Goal: Obtain resource: Obtain resource

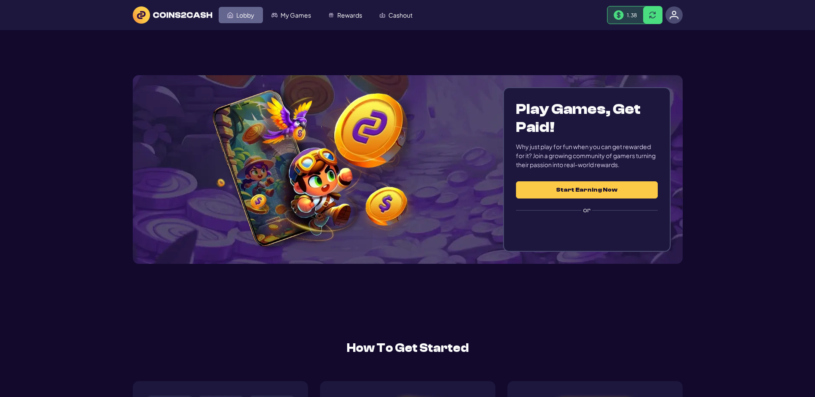
click at [254, 18] on span "Lobby" at bounding box center [245, 15] width 18 height 6
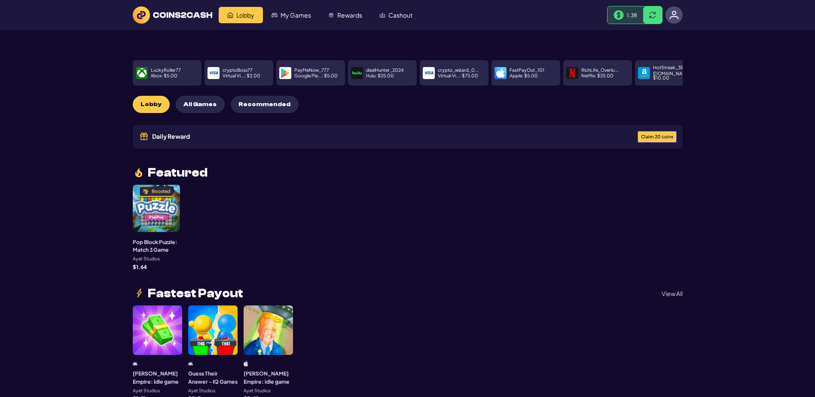
click at [641, 139] on span "Claim 20 coins" at bounding box center [657, 136] width 32 height 5
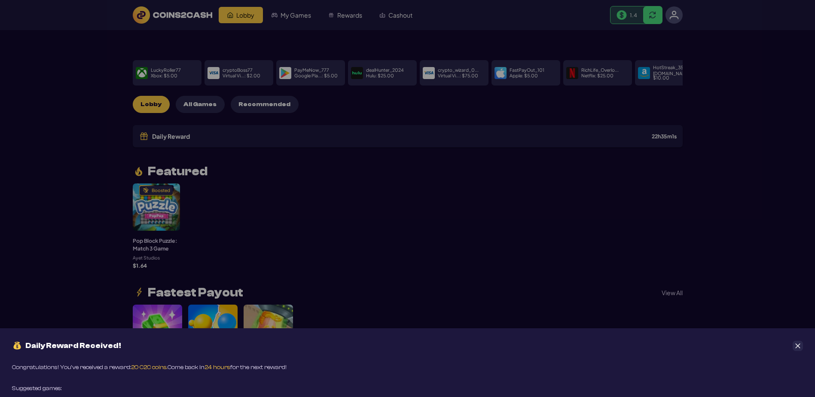
click at [798, 343] on icon "Close" at bounding box center [798, 346] width 6 height 6
